Goal: Task Accomplishment & Management: Manage account settings

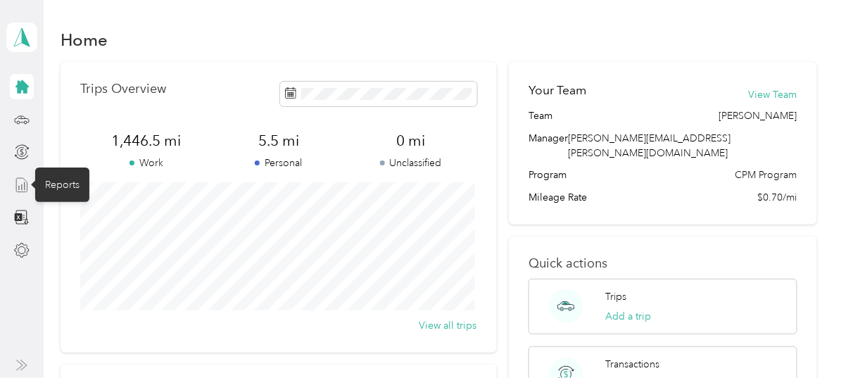
click at [25, 186] on line at bounding box center [25, 186] width 0 height 8
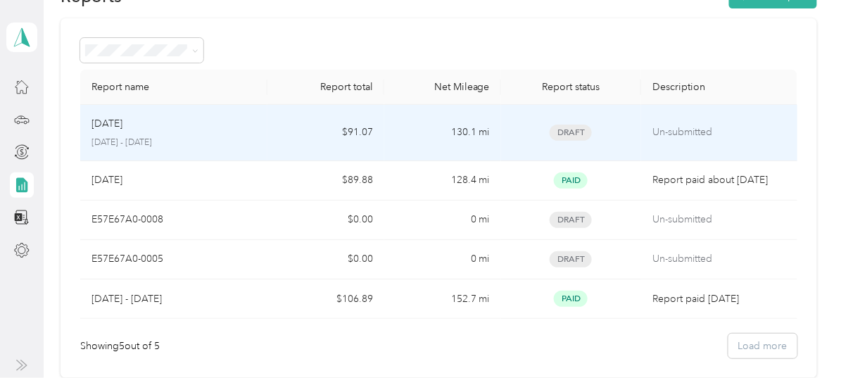
scroll to position [63, 0]
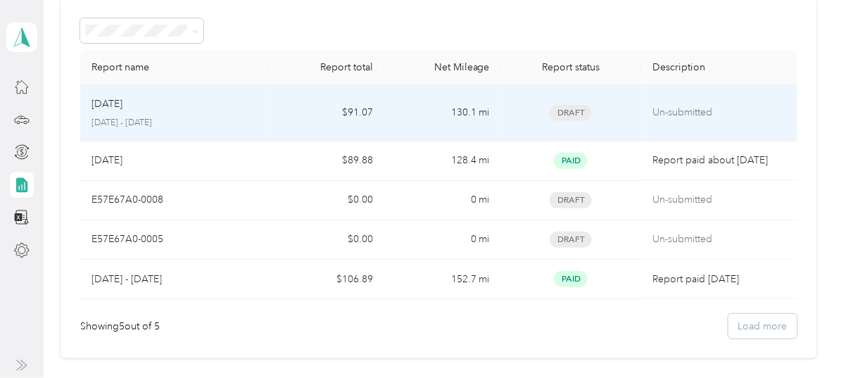
click at [122, 104] on p "[DATE]" at bounding box center [106, 103] width 31 height 15
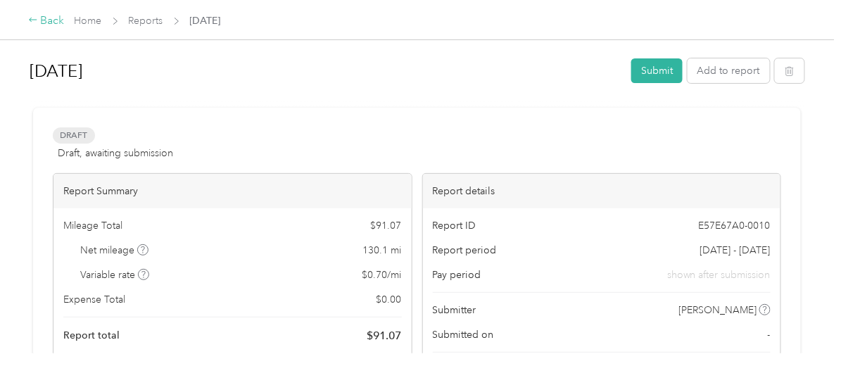
click at [48, 20] on div "Back" at bounding box center [46, 21] width 37 height 17
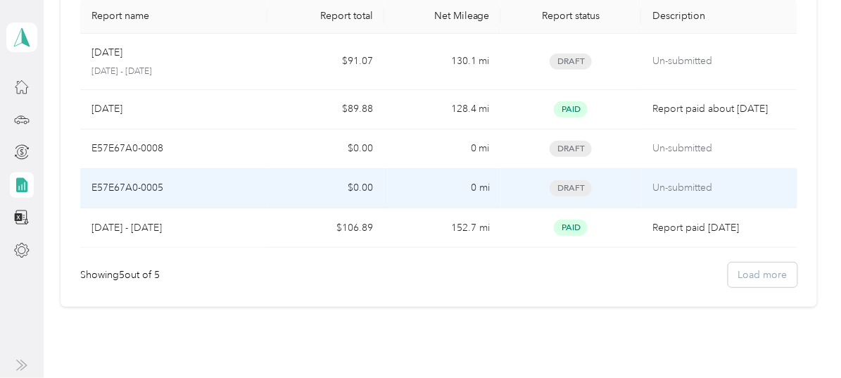
scroll to position [127, 0]
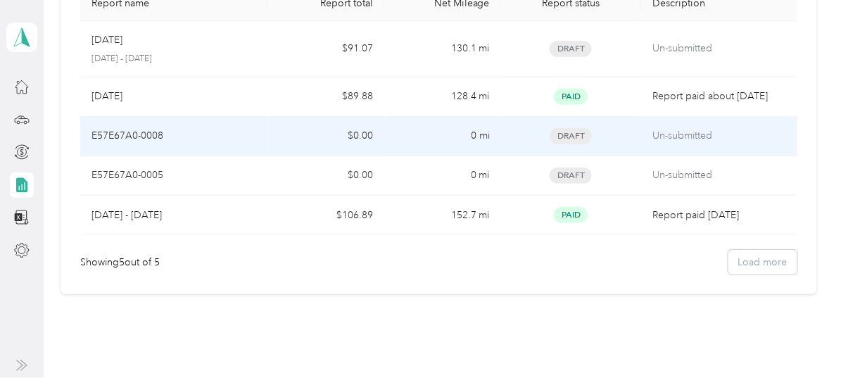
click at [564, 144] on span "Draft" at bounding box center [571, 136] width 42 height 16
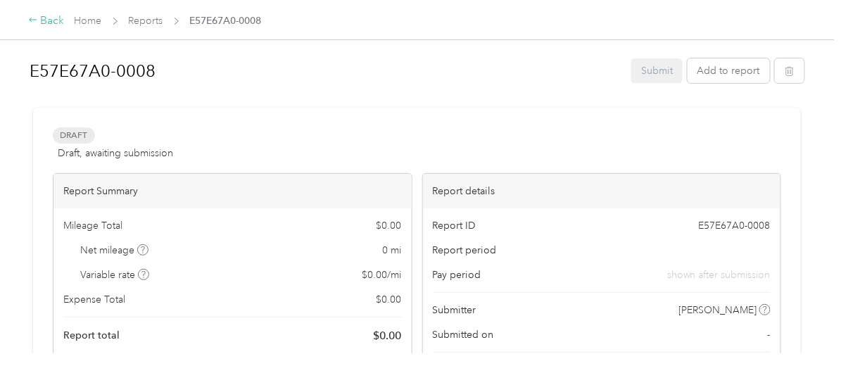
click at [32, 18] on icon at bounding box center [33, 20] width 10 height 10
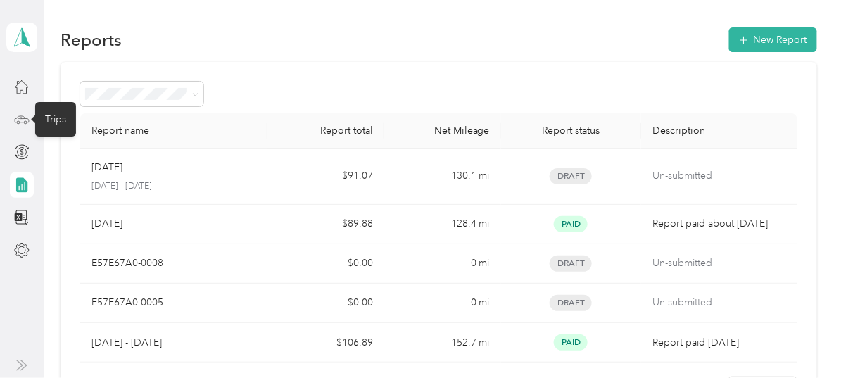
click at [27, 120] on icon at bounding box center [21, 119] width 15 height 15
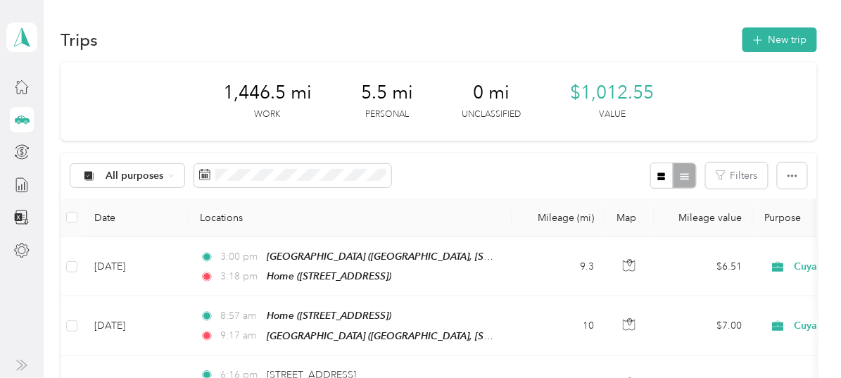
click at [452, 164] on div "All purposes Filters" at bounding box center [439, 176] width 756 height 46
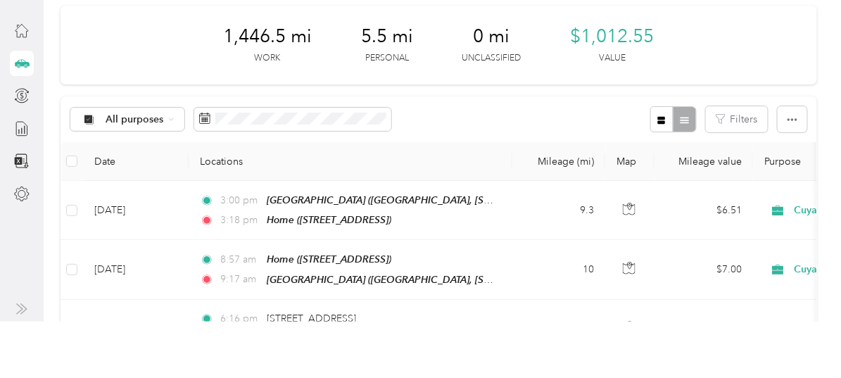
scroll to position [49, 0]
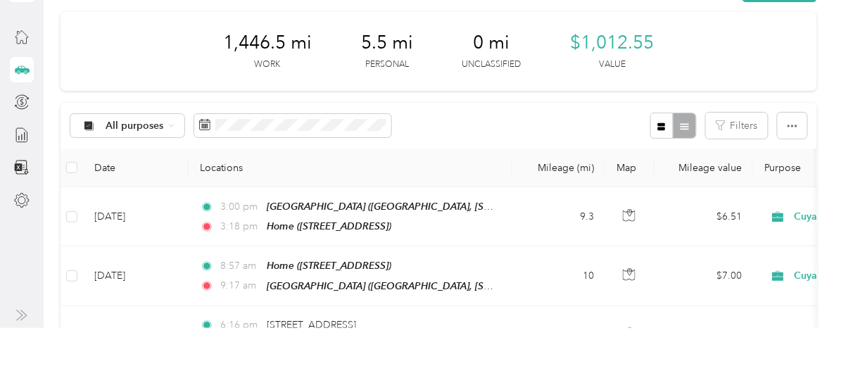
click at [523, 118] on div "All purposes Filters" at bounding box center [439, 126] width 756 height 46
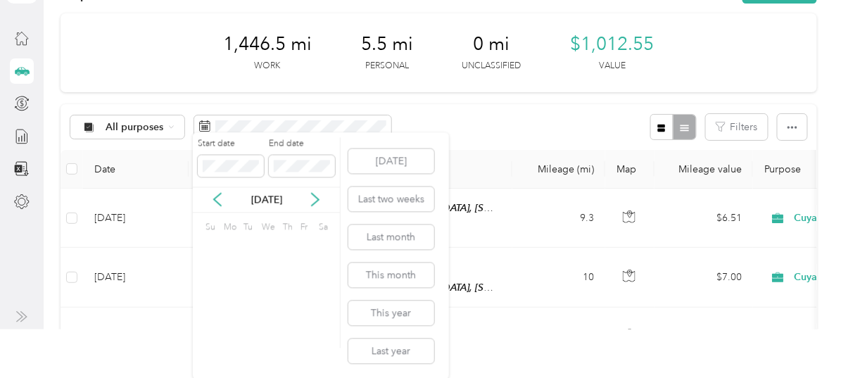
scroll to position [0, 0]
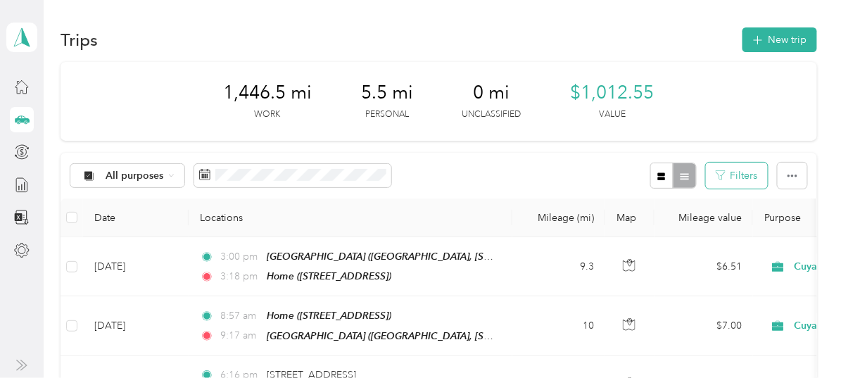
click at [737, 173] on button "Filters" at bounding box center [737, 176] width 62 height 26
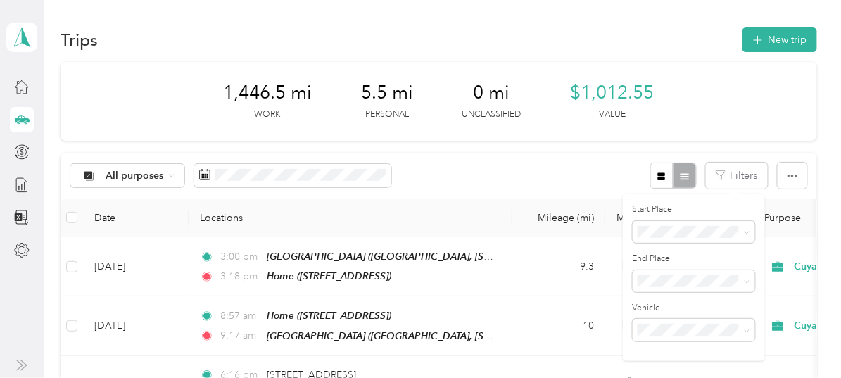
click at [618, 165] on div "All purposes Filters" at bounding box center [439, 176] width 756 height 46
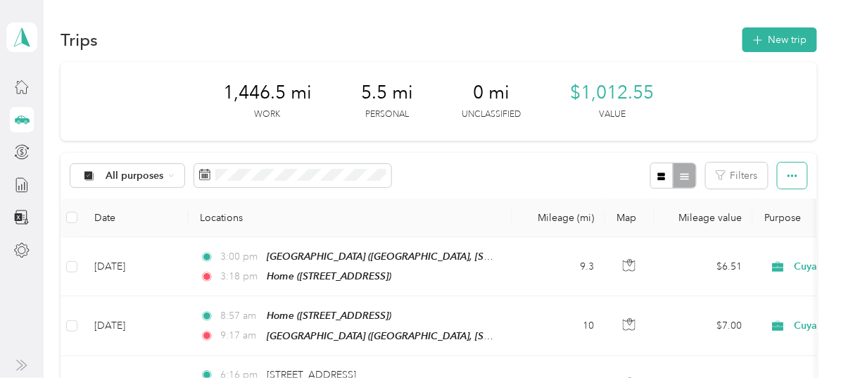
click at [781, 174] on button "button" at bounding box center [793, 176] width 30 height 26
click at [550, 163] on div "All purposes Filters" at bounding box center [439, 176] width 756 height 46
click at [170, 175] on icon at bounding box center [171, 175] width 6 height 6
click at [143, 246] on span "Cuyahoga DD" at bounding box center [140, 250] width 68 height 15
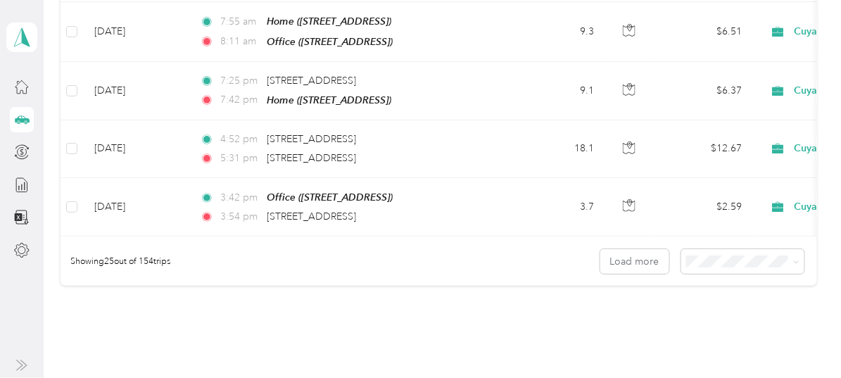
scroll to position [1551, 0]
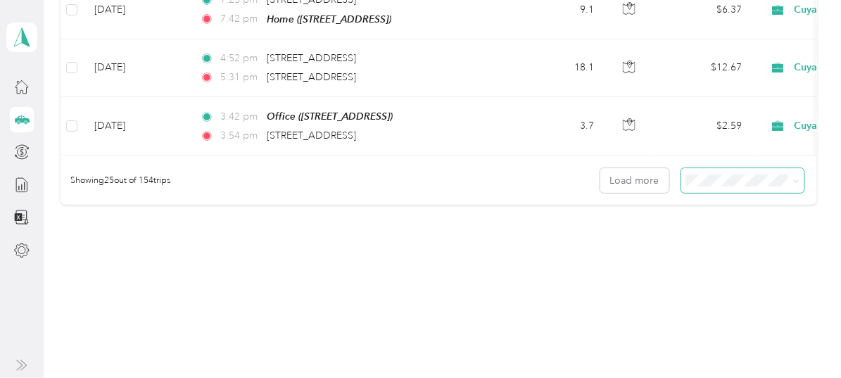
click at [794, 178] on icon at bounding box center [796, 181] width 6 height 6
click at [729, 237] on li "100 per load" at bounding box center [740, 231] width 123 height 25
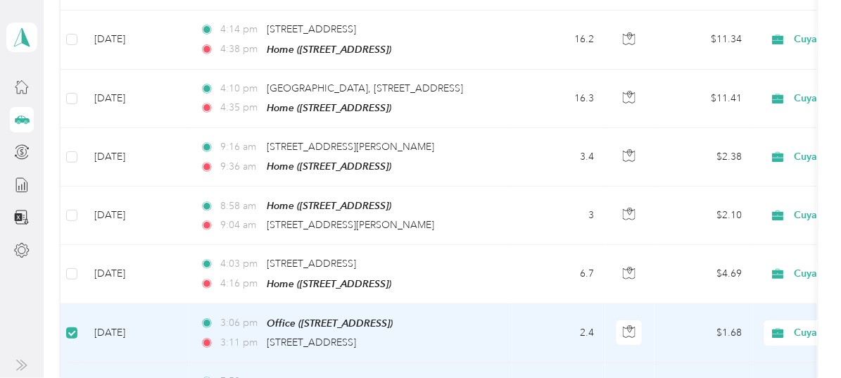
scroll to position [4114, 0]
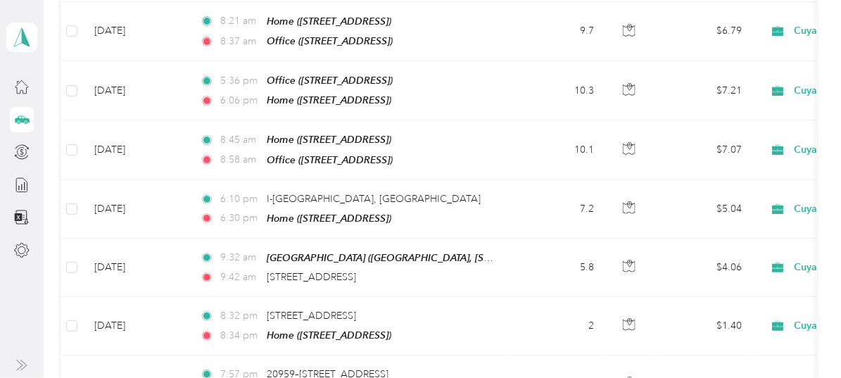
scroll to position [0, 0]
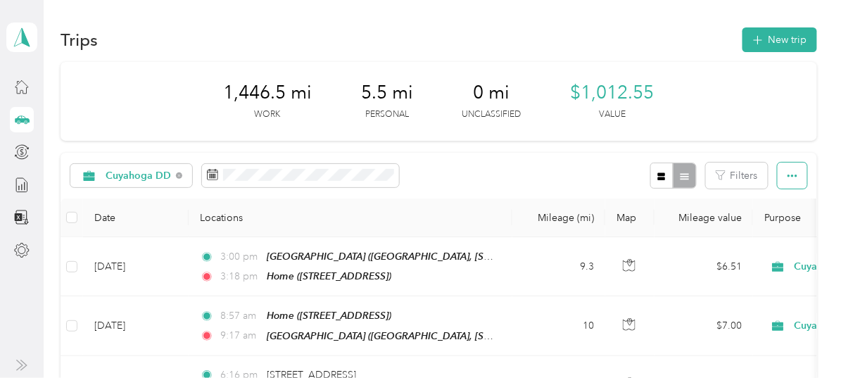
click at [784, 170] on button "button" at bounding box center [793, 176] width 30 height 26
click at [785, 168] on button "button" at bounding box center [793, 176] width 30 height 26
click at [740, 177] on button "Filters" at bounding box center [737, 176] width 62 height 26
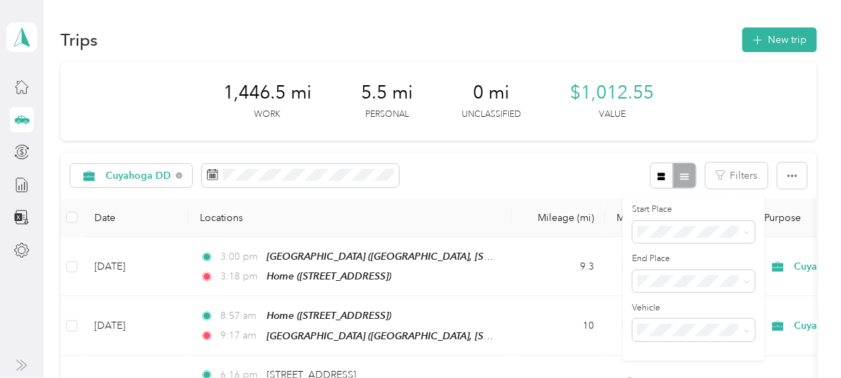
click at [713, 101] on div "1,446.5 mi Work 5.5 mi Personal 0 mi Unclassified $1,012.55 Value" at bounding box center [439, 101] width 756 height 79
click at [678, 178] on div at bounding box center [673, 176] width 46 height 26
click at [658, 180] on icon "button" at bounding box center [661, 177] width 10 height 10
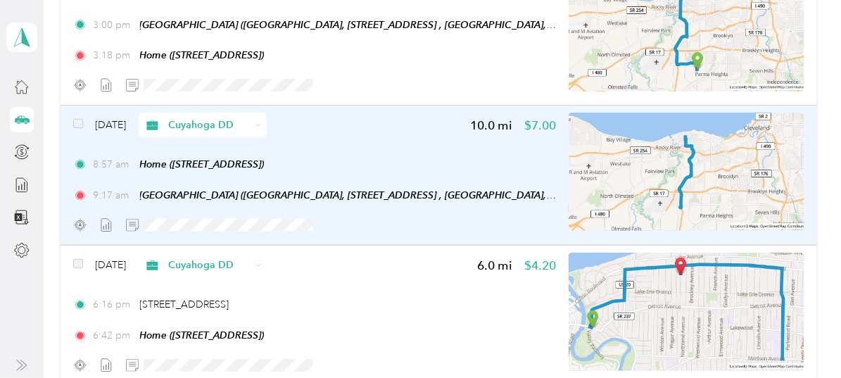
scroll to position [255, 0]
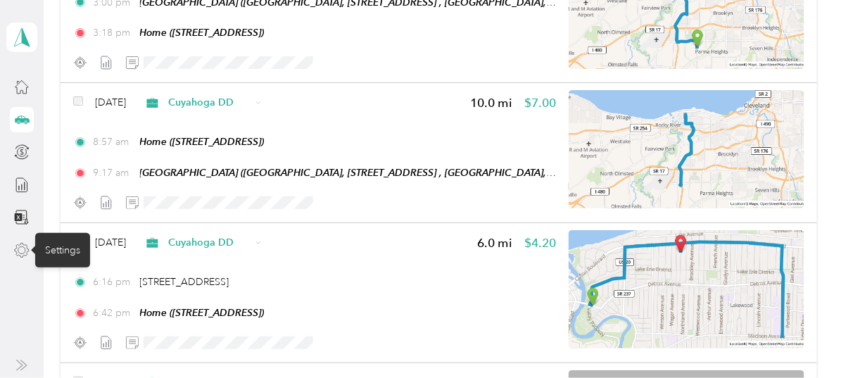
click at [23, 248] on icon at bounding box center [21, 250] width 15 height 15
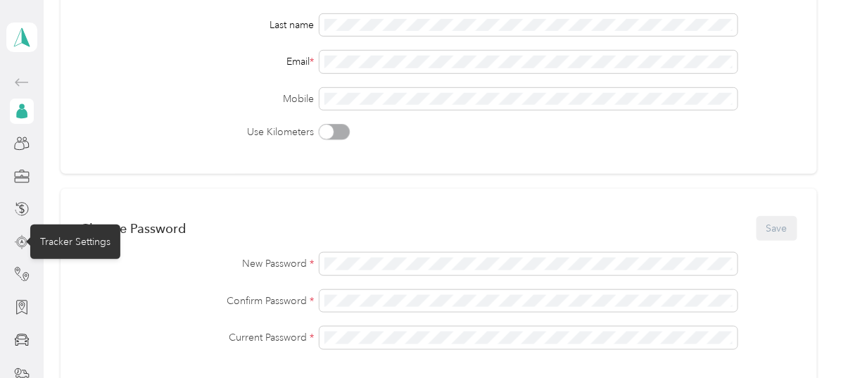
scroll to position [255, 0]
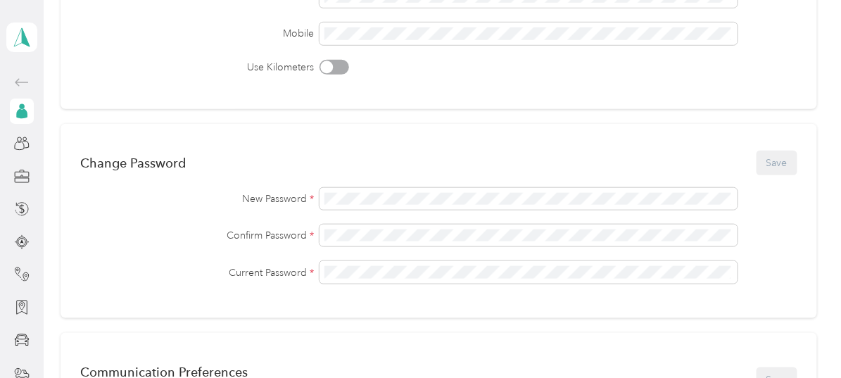
scroll to position [177, 0]
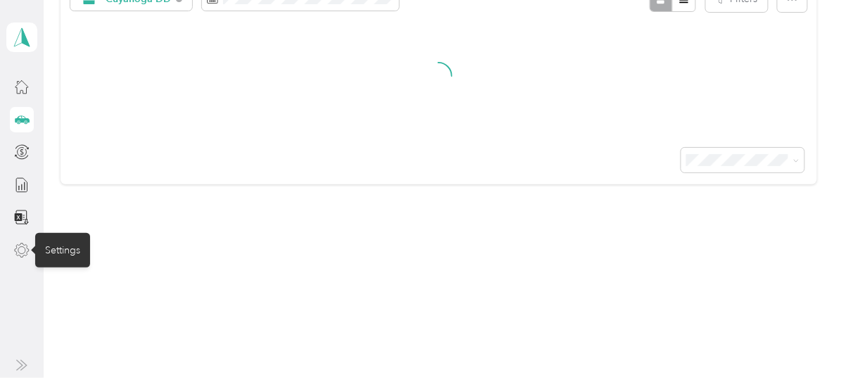
click at [21, 247] on icon at bounding box center [21, 250] width 15 height 15
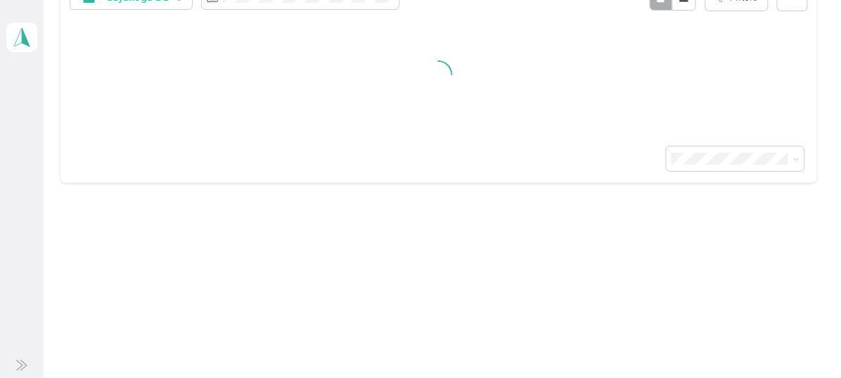
scroll to position [177, 0]
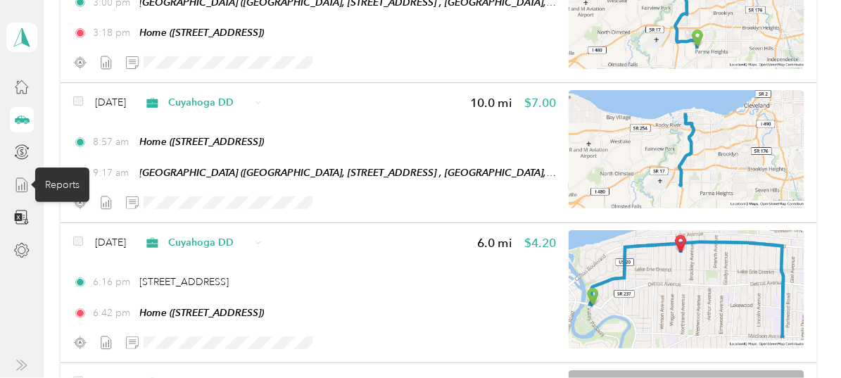
click at [23, 180] on icon at bounding box center [21, 184] width 15 height 15
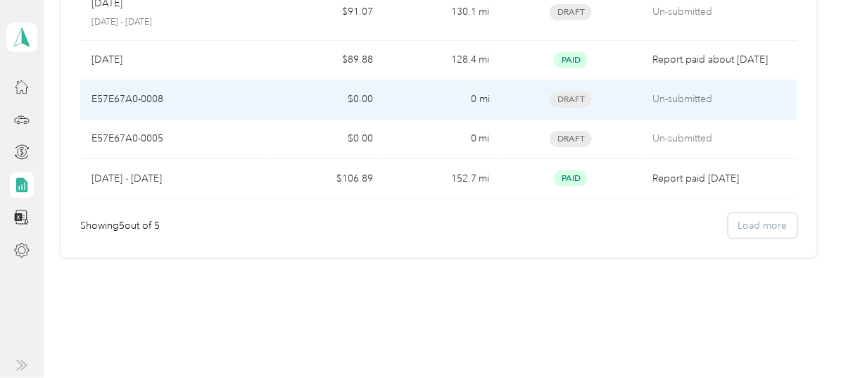
scroll to position [137, 0]
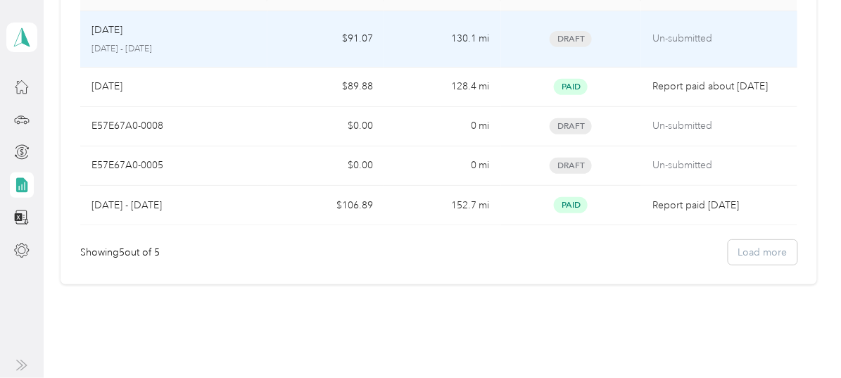
click at [666, 33] on p "Un-submitted" at bounding box center [718, 38] width 133 height 15
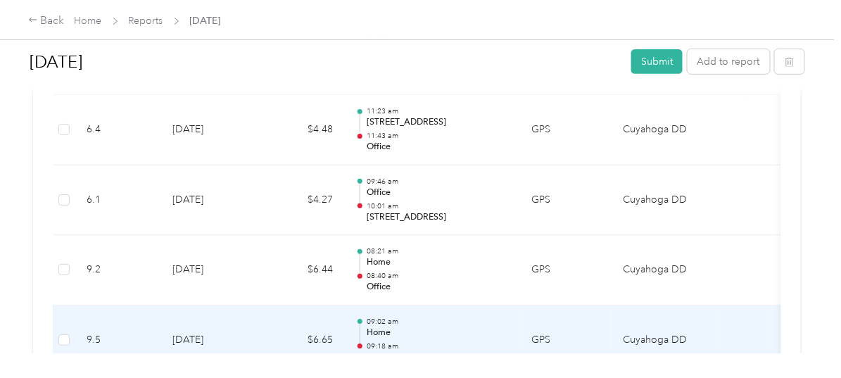
scroll to position [2815, 0]
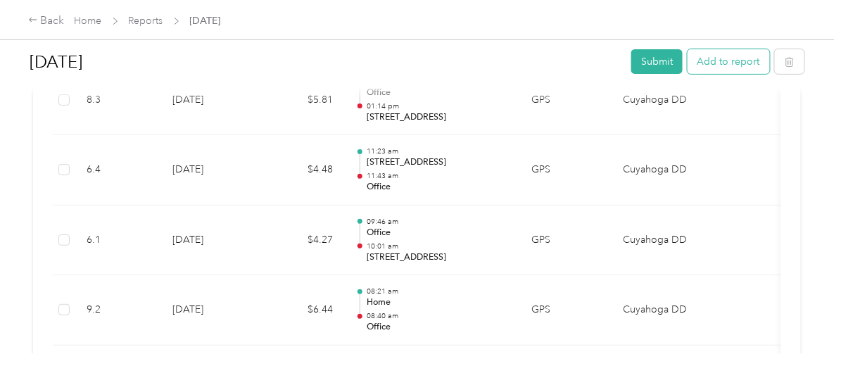
click at [721, 59] on button "Add to report" at bounding box center [728, 61] width 82 height 25
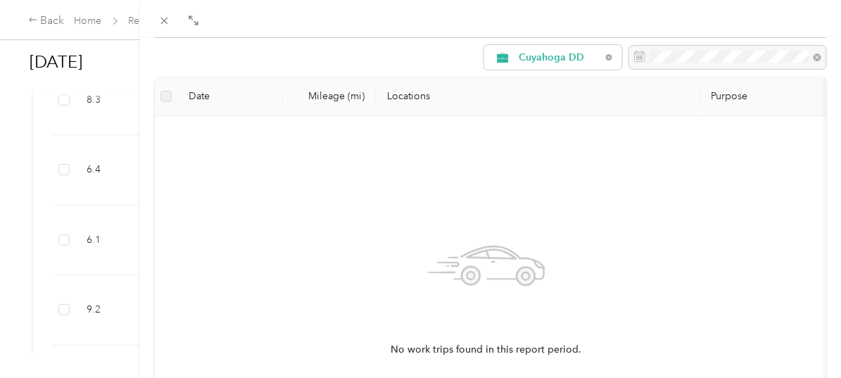
scroll to position [127, 0]
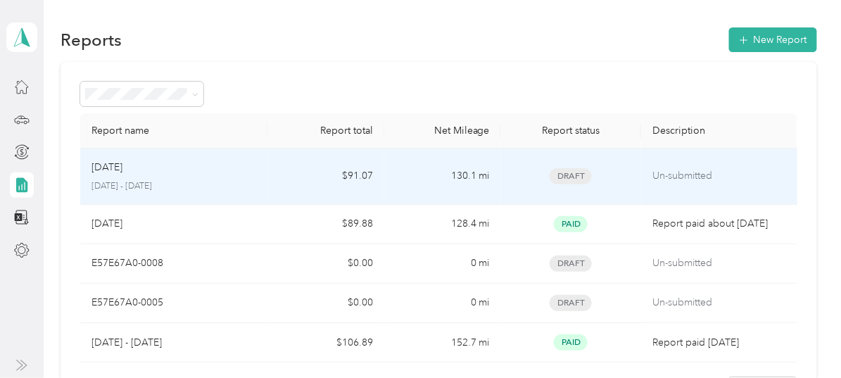
click at [579, 172] on span "Draft" at bounding box center [571, 176] width 42 height 16
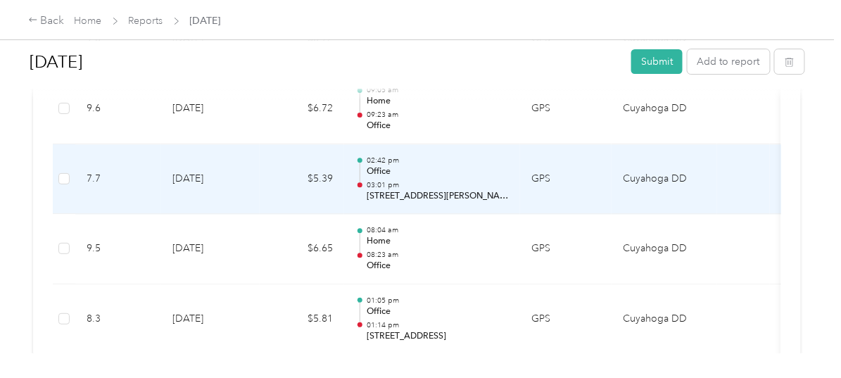
scroll to position [2570, 0]
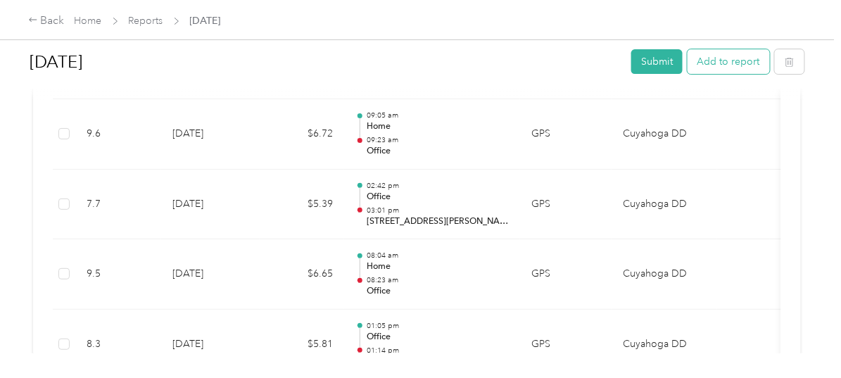
click at [713, 60] on button "Add to report" at bounding box center [728, 61] width 82 height 25
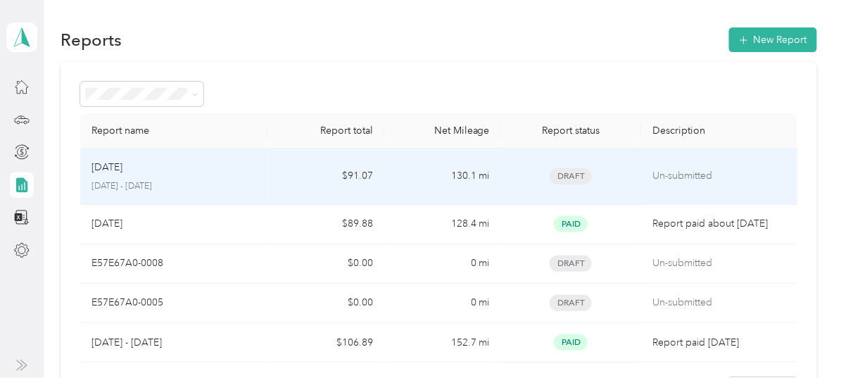
click at [571, 169] on span "Draft" at bounding box center [571, 176] width 42 height 16
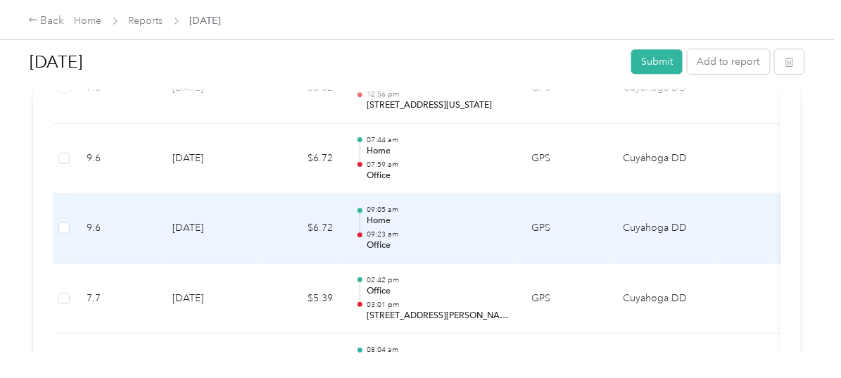
scroll to position [2570, 0]
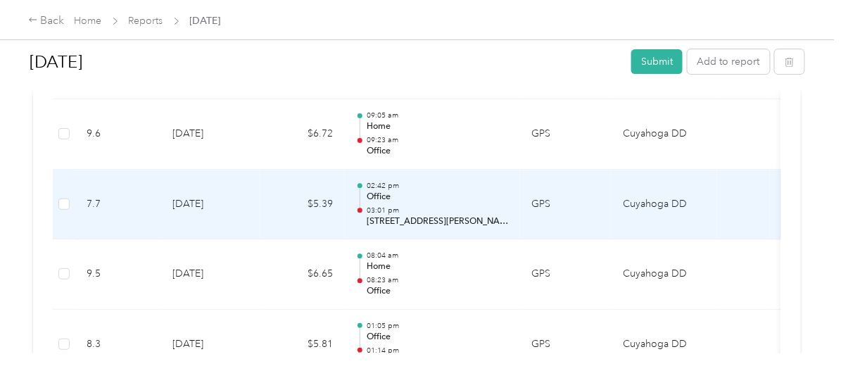
drag, startPoint x: 418, startPoint y: 210, endPoint x: 407, endPoint y: 210, distance: 11.3
click at [407, 215] on p "[STREET_ADDRESS][PERSON_NAME]" at bounding box center [438, 221] width 142 height 13
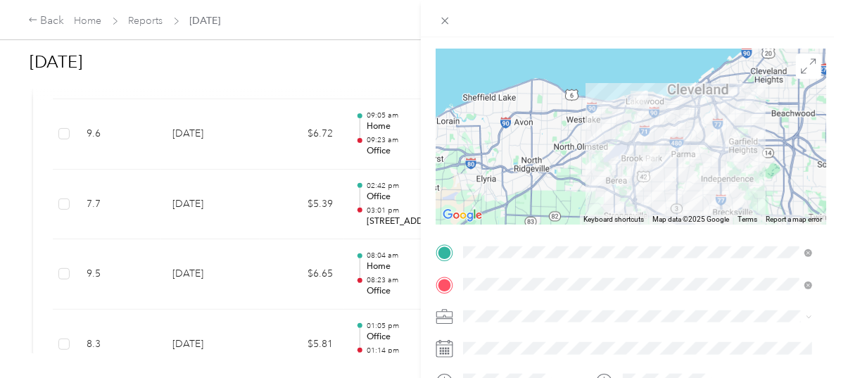
scroll to position [82, 0]
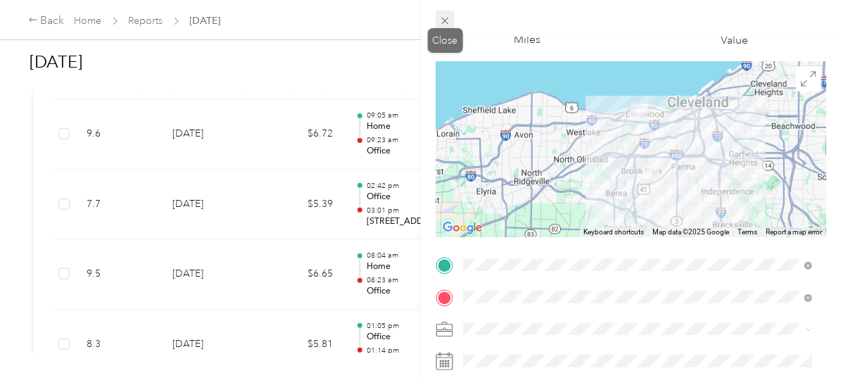
click at [444, 16] on icon at bounding box center [445, 21] width 12 height 12
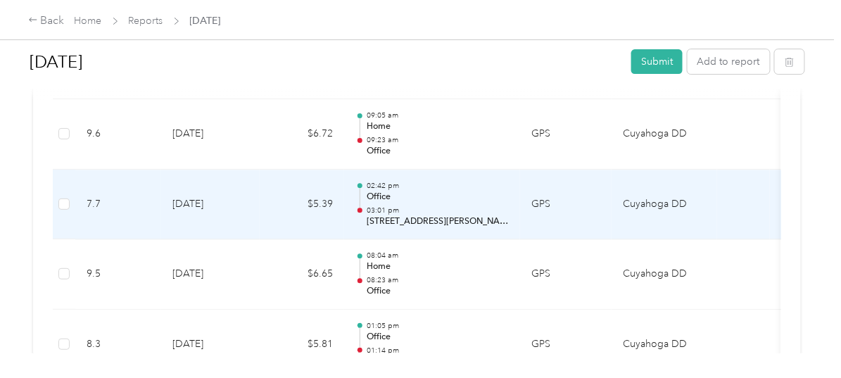
click at [359, 208] on div at bounding box center [359, 210] width 5 height 5
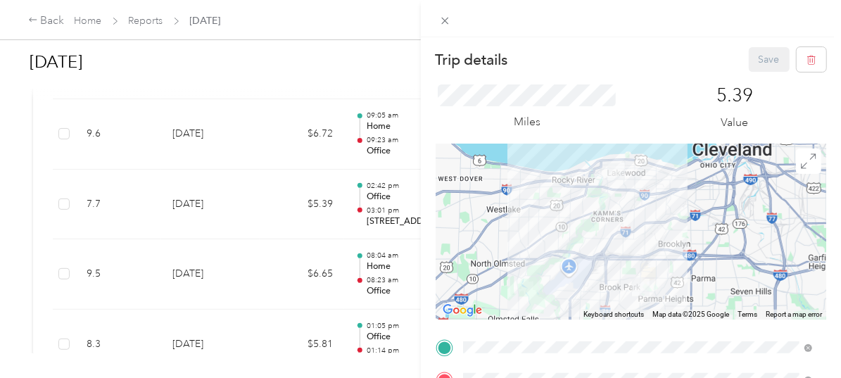
click at [345, 204] on div "Trip details Save This trip cannot be edited because it is either under review,…" at bounding box center [420, 189] width 841 height 378
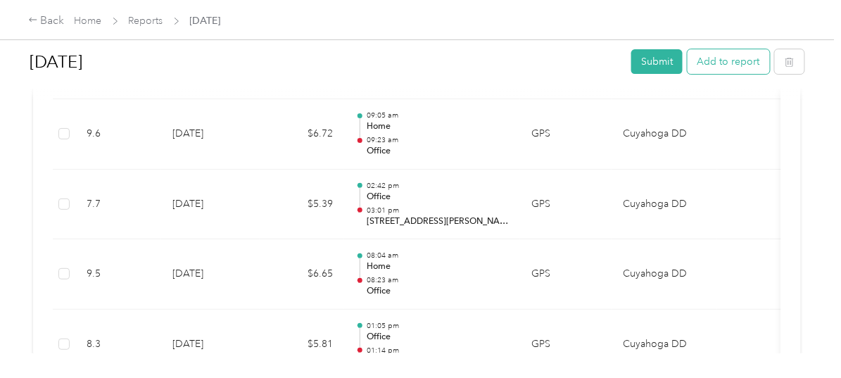
click at [729, 61] on button "Add to report" at bounding box center [728, 61] width 82 height 25
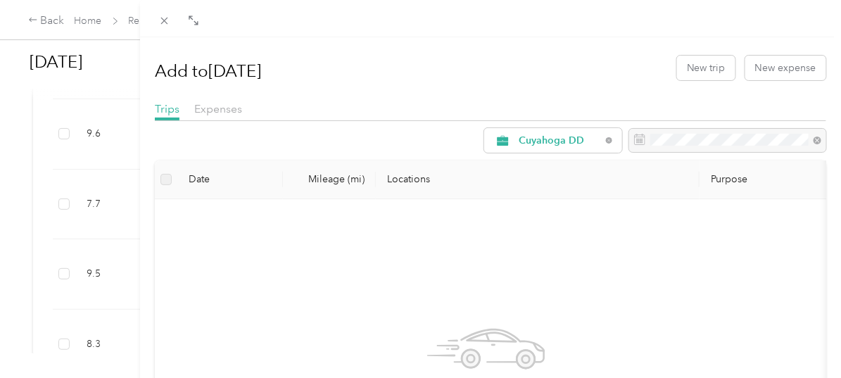
click at [67, 191] on div "Add to [DATE] New trip New expense Trips Expenses Cuyahoga DD Date Mileage (mi)…" at bounding box center [420, 189] width 841 height 378
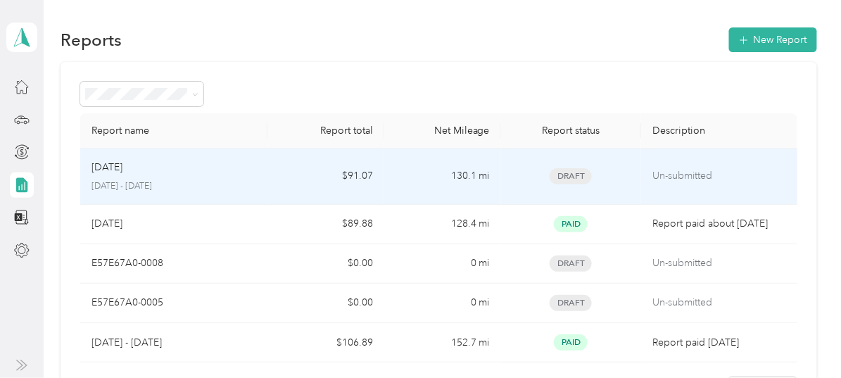
click at [568, 174] on span "Draft" at bounding box center [571, 176] width 42 height 16
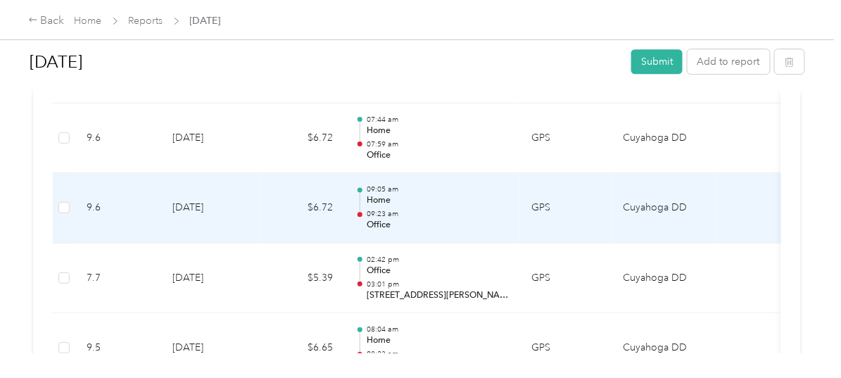
scroll to position [2622, 0]
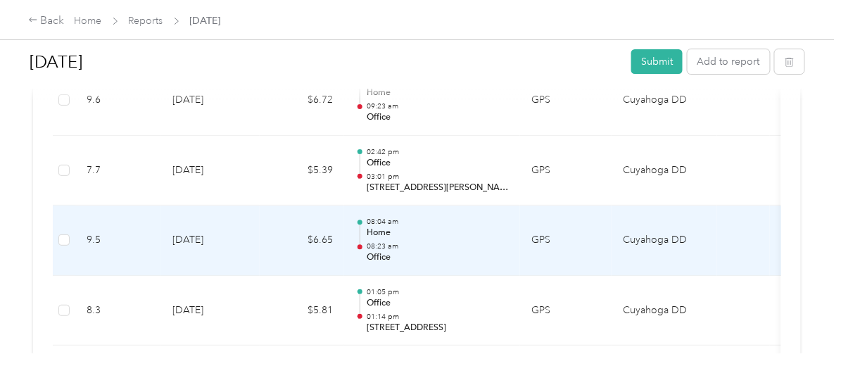
scroll to position [2622, 0]
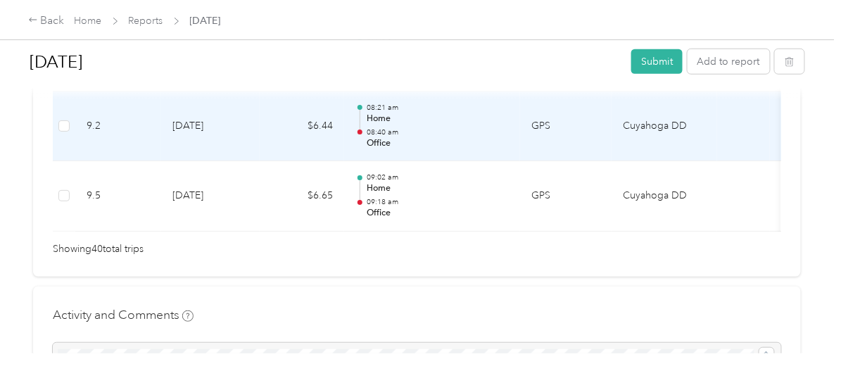
scroll to position [3070, 0]
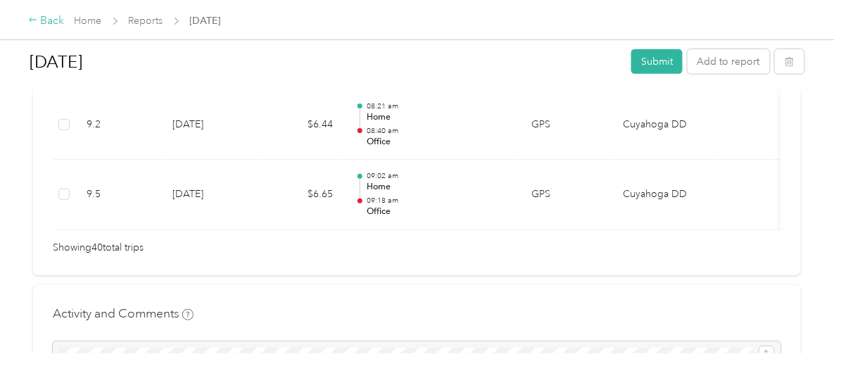
click at [34, 20] on icon at bounding box center [33, 20] width 10 height 10
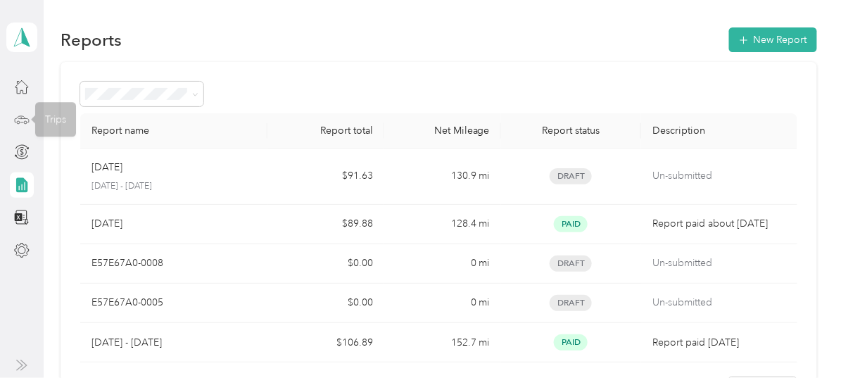
click at [22, 116] on icon at bounding box center [21, 119] width 15 height 15
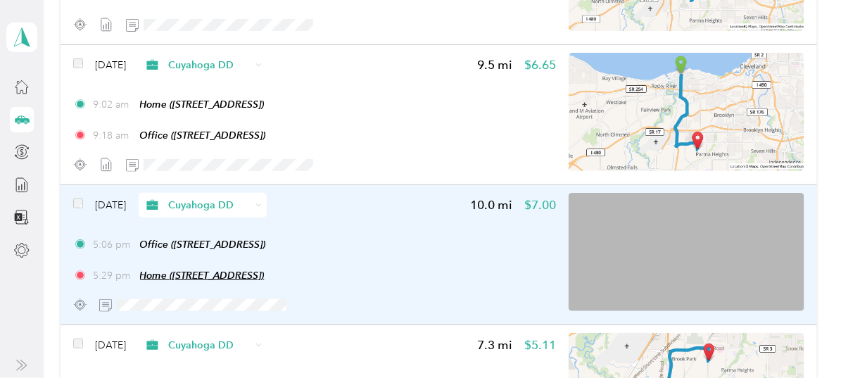
scroll to position [5485, 0]
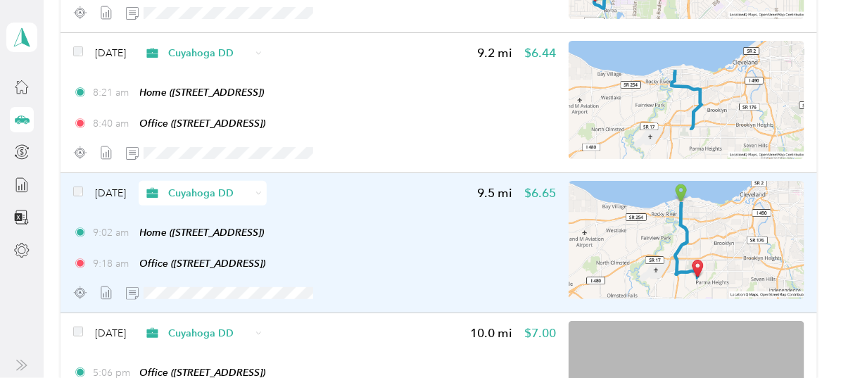
click at [261, 190] on icon at bounding box center [258, 193] width 6 height 6
click at [318, 181] on div "Aug 1, 2025 Cuyahoga DD 9.5 mi $6.65" at bounding box center [314, 193] width 483 height 25
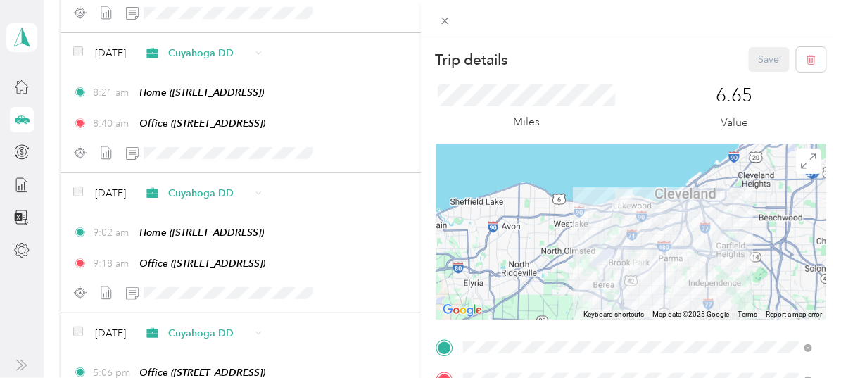
click at [385, 113] on div "Trip details Save This trip cannot be edited because it is either under review,…" at bounding box center [420, 189] width 841 height 378
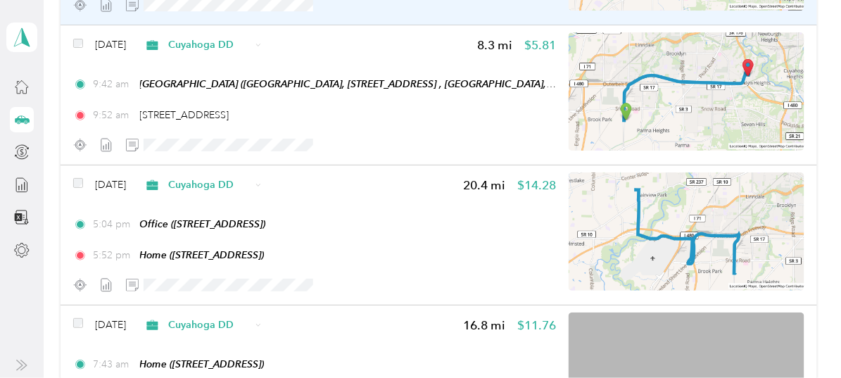
scroll to position [816, 0]
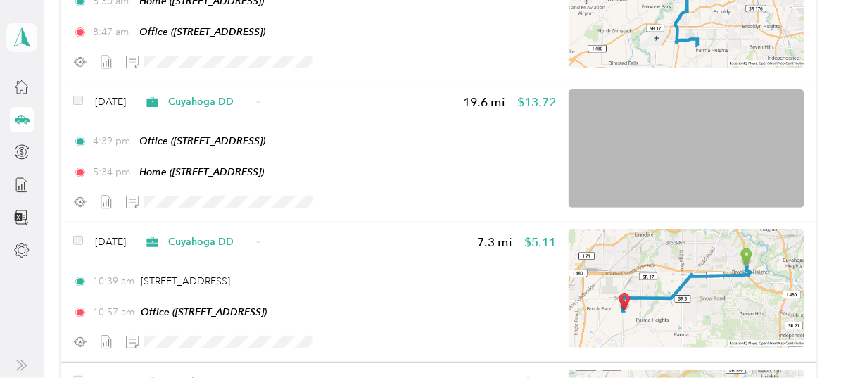
click at [15, 34] on icon at bounding box center [21, 37] width 21 height 20
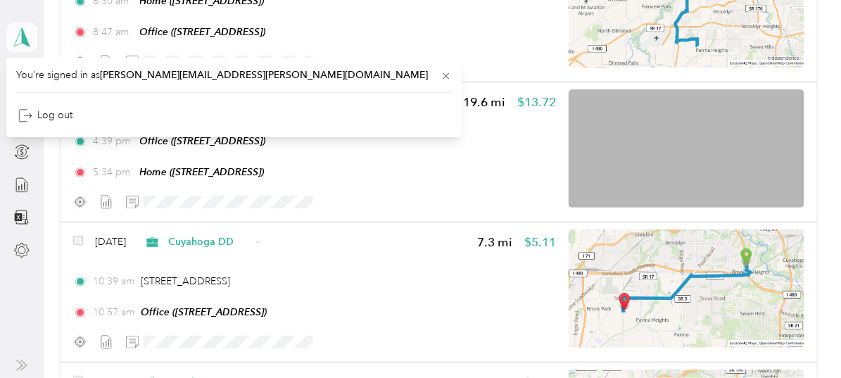
click at [15, 34] on icon at bounding box center [21, 37] width 21 height 20
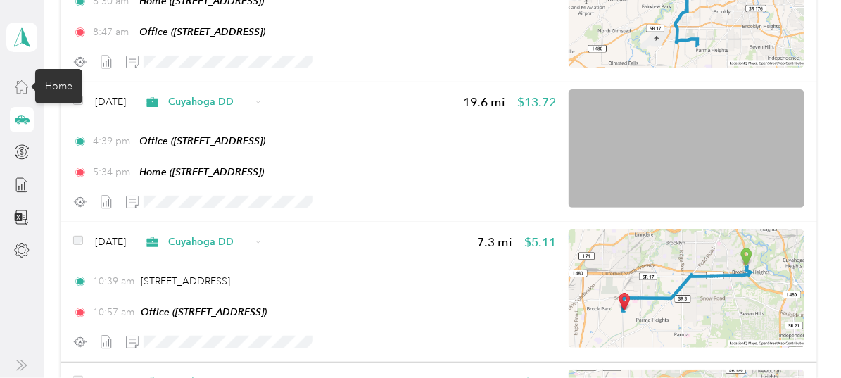
click at [22, 88] on icon at bounding box center [21, 86] width 15 height 15
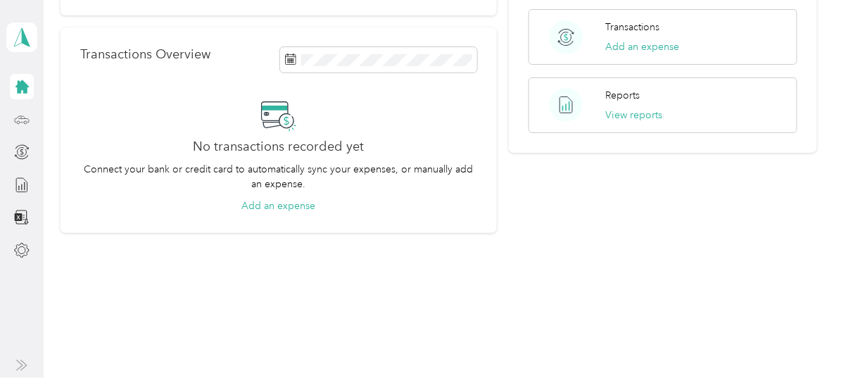
scroll to position [337, 0]
click at [18, 118] on icon at bounding box center [21, 119] width 15 height 15
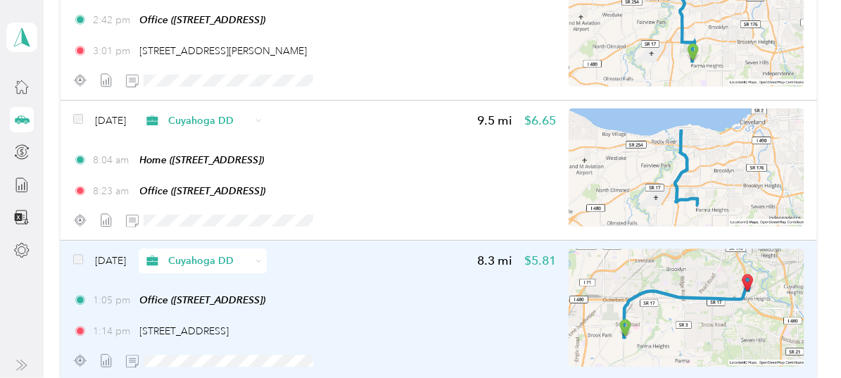
scroll to position [4846, 0]
